Goal: Task Accomplishment & Management: Manage account settings

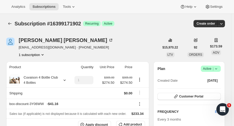
click at [9, 23] on icon "Subscriptions" at bounding box center [9, 23] width 3 height 3
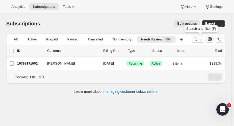
click at [197, 42] on button "Search and filter results" at bounding box center [198, 39] width 12 height 7
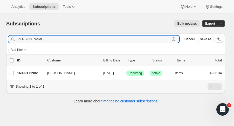
drag, startPoint x: 32, startPoint y: 39, endPoint x: -24, endPoint y: 43, distance: 56.7
click at [0, 43] on html "Analytics Subscriptions Tools Help Settings Skip to content Subscriptions. This…" at bounding box center [117, 63] width 234 height 126
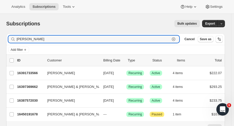
type input "[PERSON_NAME]"
click at [35, 86] on p "16397369662" at bounding box center [30, 86] width 26 height 5
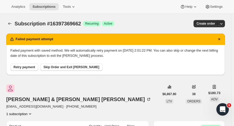
click at [21, 68] on span "Retry payment" at bounding box center [24, 67] width 22 height 4
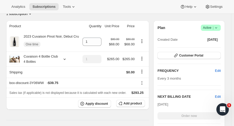
scroll to position [100, 0]
click at [221, 94] on span "Edit" at bounding box center [218, 96] width 6 height 5
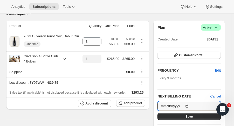
click at [189, 102] on input "[DATE]" at bounding box center [188, 106] width 63 height 9
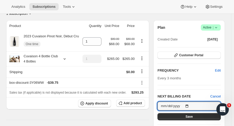
click at [191, 102] on input "2025-11-01" at bounding box center [188, 106] width 63 height 9
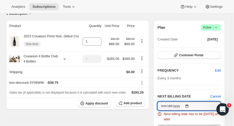
type input "2025-09-11"
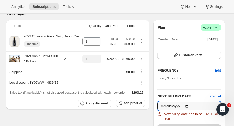
click at [186, 102] on input "2025-09-11" at bounding box center [188, 106] width 63 height 9
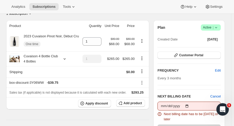
click at [219, 94] on span "Cancel" at bounding box center [215, 96] width 10 height 5
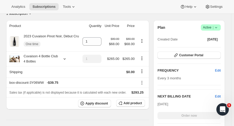
click at [219, 94] on span "Edit" at bounding box center [218, 96] width 6 height 5
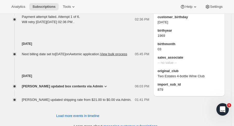
scroll to position [301, 0]
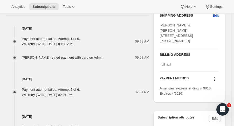
click at [217, 82] on icon at bounding box center [214, 79] width 5 height 5
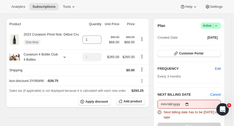
scroll to position [102, 0]
click at [64, 56] on icon at bounding box center [65, 56] width 2 height 1
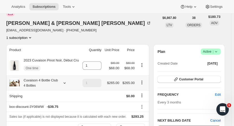
scroll to position [0, 0]
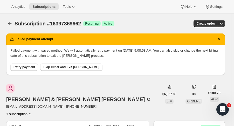
click at [223, 23] on icon "button" at bounding box center [221, 23] width 5 height 5
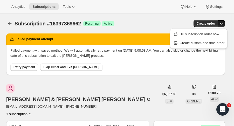
click at [205, 43] on span "Create custom one-time order" at bounding box center [202, 43] width 45 height 4
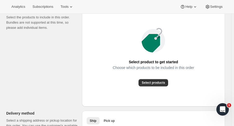
scroll to position [72, 0]
click at [161, 84] on span "Select products" at bounding box center [153, 83] width 23 height 4
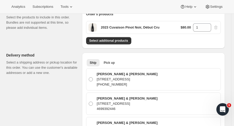
click at [126, 40] on span "Select additional products" at bounding box center [108, 41] width 39 height 4
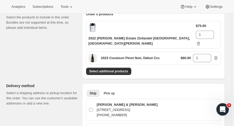
click at [125, 69] on span "Select additional products" at bounding box center [108, 71] width 39 height 4
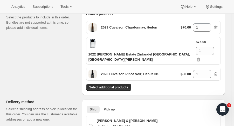
click at [119, 85] on span "Select additional products" at bounding box center [108, 87] width 39 height 4
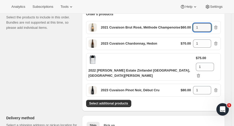
click at [209, 26] on icon at bounding box center [207, 28] width 5 height 5
click at [210, 25] on icon at bounding box center [207, 25] width 5 height 5
type input "2"
click at [218, 88] on icon "button" at bounding box center [215, 90] width 3 height 4
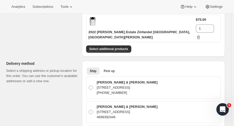
scroll to position [111, 0]
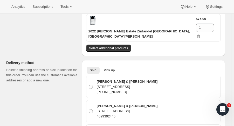
click at [188, 82] on div "Traci & Michael Gonzales 326 Buttonwood Ct, Coppell, TX, 75019-2257, United Sta…" at bounding box center [156, 87] width 123 height 16
click at [89, 85] on input "Traci & Michael Gonzales 326 Buttonwood Ct, Coppell, TX, 75019-2257, United Sta…" at bounding box center [89, 85] width 0 height 0
radio input "true"
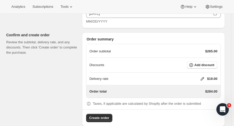
scroll to position [496, 0]
click at [205, 76] on icon at bounding box center [202, 78] width 5 height 5
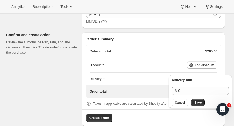
click at [199, 104] on span "Save" at bounding box center [197, 103] width 7 height 4
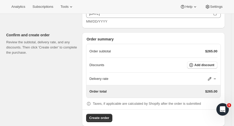
click at [212, 61] on button "Add discount" at bounding box center [202, 64] width 30 height 7
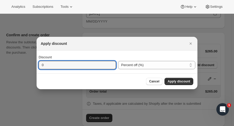
click at [78, 66] on input "0" at bounding box center [74, 65] width 70 height 8
type input "15"
click at [186, 82] on span "Apply discount" at bounding box center [179, 81] width 23 height 4
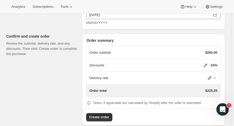
click at [105, 115] on span "Create order" at bounding box center [99, 117] width 20 height 5
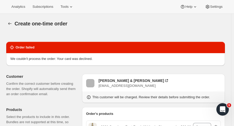
click at [8, 26] on button "button" at bounding box center [9, 23] width 7 height 7
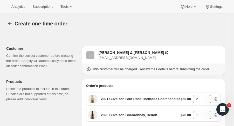
click at [10, 23] on icon "button" at bounding box center [9, 23] width 5 height 5
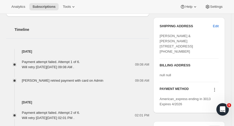
scroll to position [281, 0]
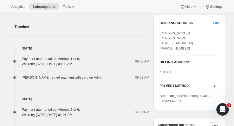
click at [215, 88] on icon at bounding box center [214, 88] width 1 height 1
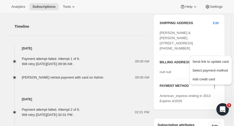
click at [224, 63] on span "Send link to update card" at bounding box center [210, 62] width 36 height 4
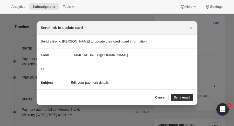
click at [185, 98] on span "Send email" at bounding box center [182, 97] width 16 height 4
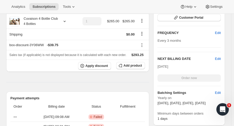
scroll to position [0, 0]
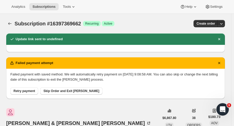
click at [10, 27] on div "Subscription #16397369662. This page is ready Subscription #16397369662 Success…" at bounding box center [115, 24] width 219 height 20
click at [9, 25] on icon "Subscriptions" at bounding box center [9, 23] width 5 height 5
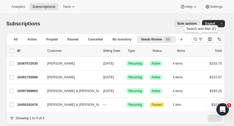
click at [195, 40] on button "Search and filter results" at bounding box center [198, 39] width 12 height 7
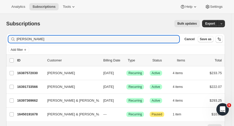
drag, startPoint x: 44, startPoint y: 40, endPoint x: -23, endPoint y: 39, distance: 66.4
click at [0, 39] on html "Analytics Subscriptions Tools Help Settings Skip to content Subscriptions. This…" at bounding box center [117, 63] width 234 height 126
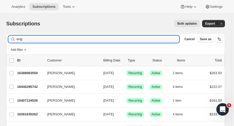
type input "eng"
click at [17, 113] on p "16391635262" at bounding box center [30, 114] width 26 height 5
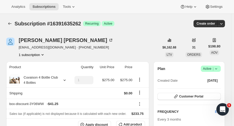
click at [224, 23] on icon "button" at bounding box center [221, 23] width 5 height 5
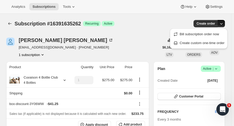
click at [158, 40] on div "Diana Engels dianadengels@gmail.com · +19518527317 1 subscription" at bounding box center [82, 48] width 153 height 20
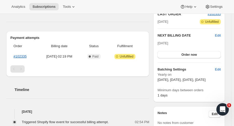
scroll to position [120, 0]
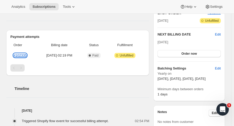
click at [20, 55] on link "#102335" at bounding box center [19, 55] width 13 height 4
click at [201, 8] on button "Help" at bounding box center [189, 6] width 24 height 7
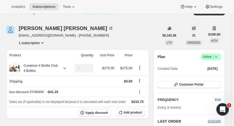
scroll to position [0, 0]
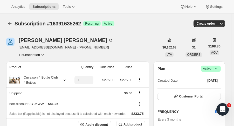
click at [224, 24] on icon "button" at bounding box center [221, 23] width 5 height 5
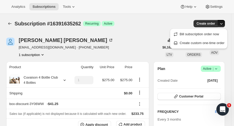
click at [213, 42] on span "Create custom one-time order" at bounding box center [202, 43] width 45 height 4
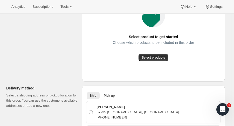
scroll to position [99, 0]
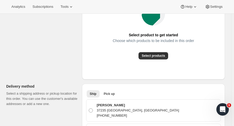
click at [165, 57] on span "Select products" at bounding box center [153, 56] width 23 height 4
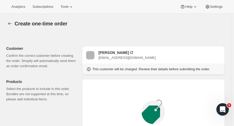
click at [8, 24] on icon "button" at bounding box center [9, 23] width 5 height 5
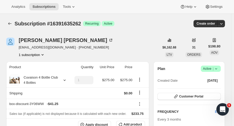
click at [11, 22] on icon "Subscriptions" at bounding box center [9, 23] width 5 height 5
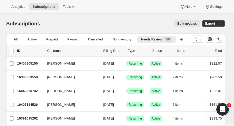
click at [198, 40] on icon "Search and filter results" at bounding box center [195, 39] width 5 height 5
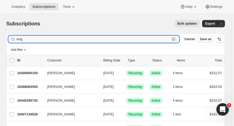
drag, startPoint x: 6, startPoint y: 39, endPoint x: 1, endPoint y: 39, distance: 4.9
click at [1, 39] on div "Subscriptions. This page is ready Subscriptions Bulk updates More actions Bulk …" at bounding box center [115, 116] width 231 height 205
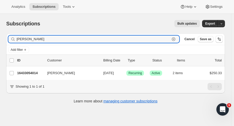
type input "sheehy"
click at [33, 75] on div "16433054014 Alexander Sheehy 11/01/2025 Success Recurring Success Active 2 item…" at bounding box center [119, 73] width 205 height 7
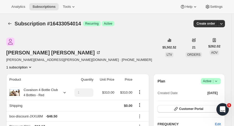
click at [217, 79] on icon at bounding box center [215, 81] width 5 height 5
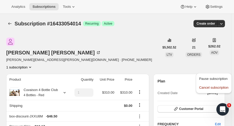
click at [214, 86] on span "Cancel subscription" at bounding box center [213, 88] width 29 height 4
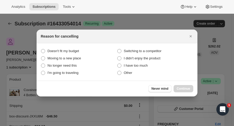
click at [142, 67] on span "I have too much" at bounding box center [136, 66] width 24 height 4
click at [118, 64] on much "I have too much" at bounding box center [117, 64] width 0 height 0
radio much "true"
click at [184, 89] on span "Continue" at bounding box center [183, 89] width 13 height 4
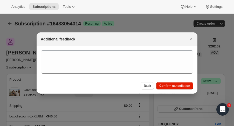
click at [181, 86] on span "Confirm cancellation" at bounding box center [174, 86] width 31 height 4
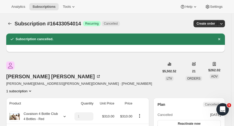
click at [12, 25] on icon "Subscriptions" at bounding box center [9, 23] width 5 height 5
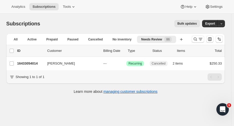
click at [198, 40] on icon "Search and filter results" at bounding box center [195, 39] width 5 height 5
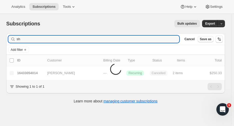
type input "s"
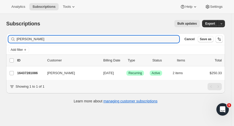
type input "lisa thomp"
click at [33, 75] on p "16437281086" at bounding box center [30, 73] width 26 height 5
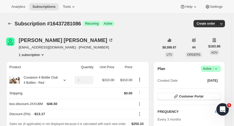
click at [123, 48] on div "Lisa Thompson kenandlisa@sbcglobal.net · +15305742306 1 subscription" at bounding box center [82, 48] width 153 height 20
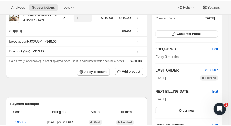
scroll to position [64, 0]
